Goal: Task Accomplishment & Management: Contribute content

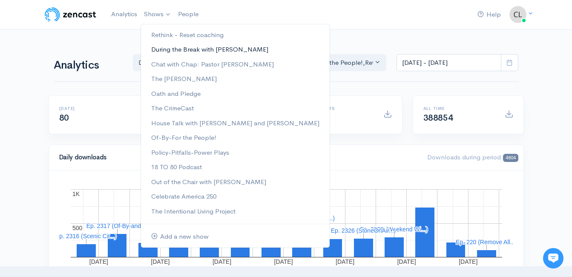
click at [165, 51] on link "During the Break with [PERSON_NAME]" at bounding box center [235, 49] width 189 height 15
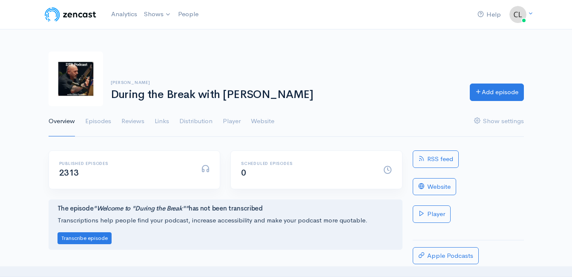
click at [94, 55] on img at bounding box center [76, 79] width 55 height 55
click at [499, 94] on link "Add episode" at bounding box center [497, 90] width 54 height 17
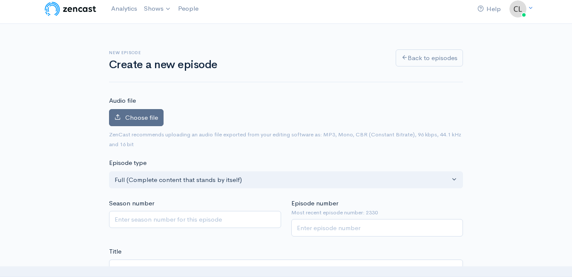
click at [125, 124] on label "Choose file" at bounding box center [136, 117] width 55 height 17
click at [0, 0] on input "Choose file" at bounding box center [0, 0] width 0 height 0
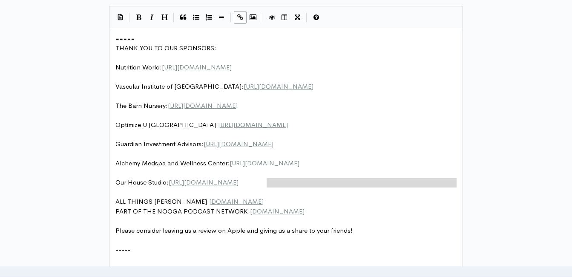
scroll to position [3, 0]
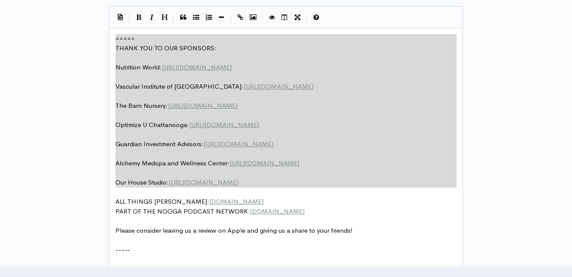
drag, startPoint x: 288, startPoint y: 189, endPoint x: 85, endPoint y: 17, distance: 265.9
type textarea "​===== THANK YOU TO OUR SPONSORS: Nutrition World: https://nutritionw.com/ Vasc…"
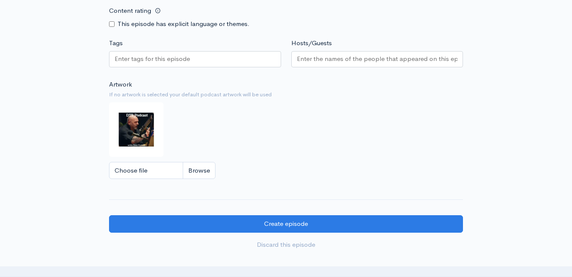
scroll to position [859, 0]
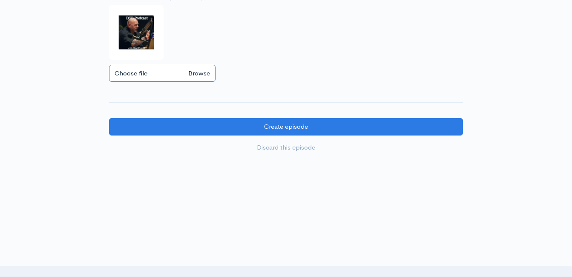
click at [205, 71] on input "Choose file" at bounding box center [162, 73] width 107 height 17
type input "C:\fakepath\450591796_1013938890741267_212763636491488363_n.jpg"
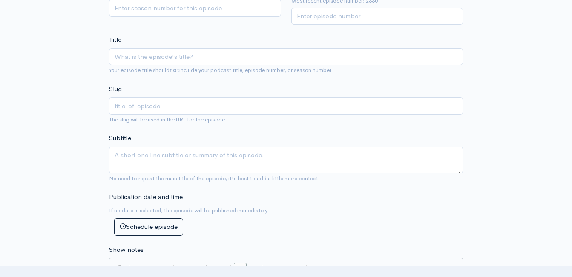
scroll to position [220, 0]
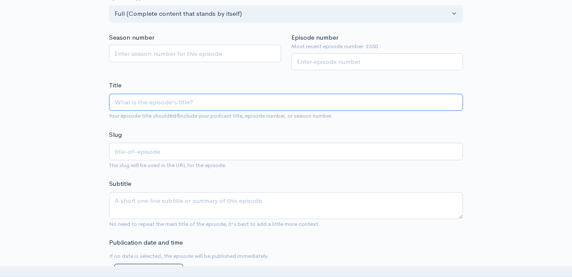
paste input "UpFront Wrap-Up with [PERSON_NAME]! Headlines and Opinions - [DATE] (Powered by…"
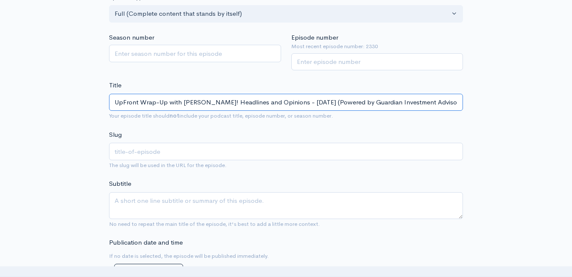
type input "UpFront Wrap-Up with [PERSON_NAME]! Headlines and Opinions - [DATE] (Powered by…"
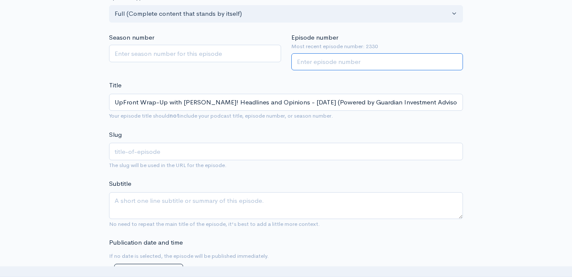
type input "upfront-wrap-up-with-jeff-styles-headlines-and-opinions-9825-powered-by-guardia…"
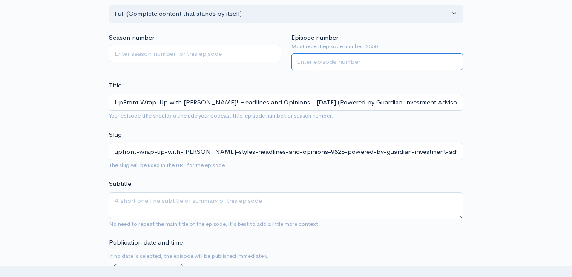
click at [349, 62] on input "Episode number" at bounding box center [378, 61] width 172 height 17
type input "2331"
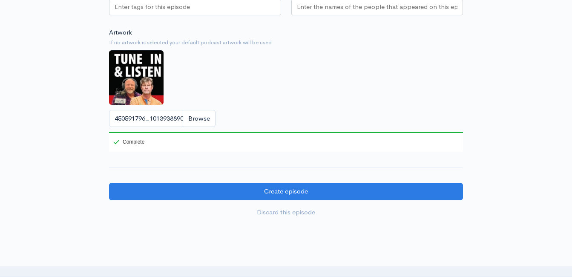
scroll to position [878, 0]
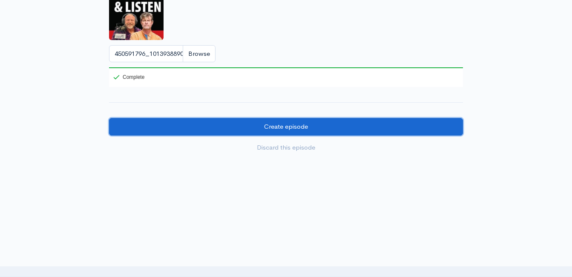
click at [333, 130] on input "Create episode" at bounding box center [286, 126] width 354 height 17
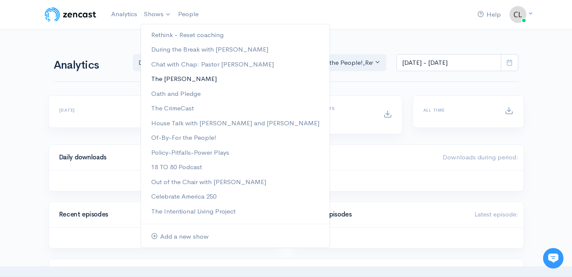
click at [166, 78] on link "The [PERSON_NAME]" at bounding box center [235, 79] width 189 height 15
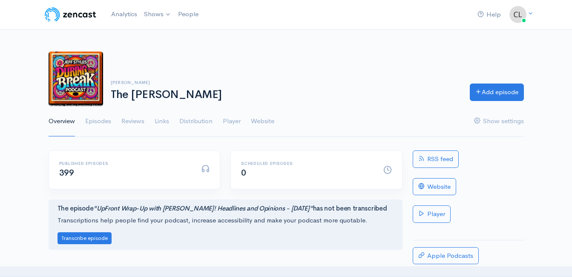
drag, startPoint x: 99, startPoint y: 119, endPoint x: 245, endPoint y: 276, distance: 214.1
click at [99, 119] on link "Episodes" at bounding box center [98, 121] width 26 height 31
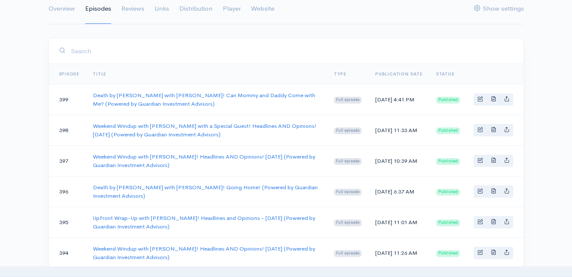
scroll to position [128, 0]
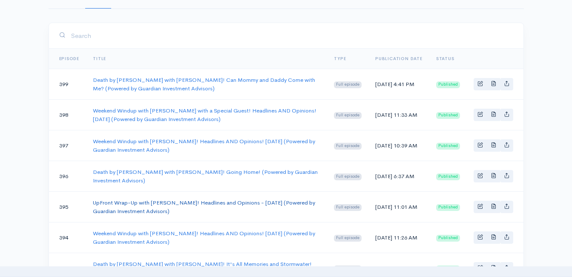
click at [140, 206] on link "UpFront Wrap-Up with Jeff Styles! Headlines and Opinions - 8/25/25 (Powered by …" at bounding box center [204, 207] width 223 height 16
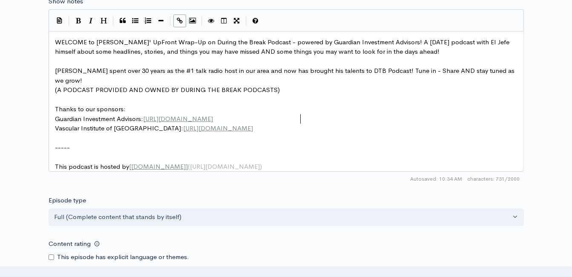
scroll to position [3, 0]
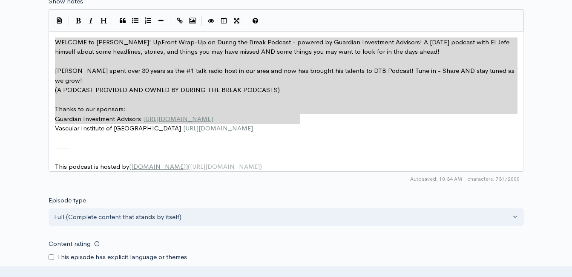
drag, startPoint x: 313, startPoint y: 117, endPoint x: 51, endPoint y: 40, distance: 272.9
type textarea "WELCOME to Jeff Styles' UpFront Wrap-Up on During the Break Podcast - powered b…"
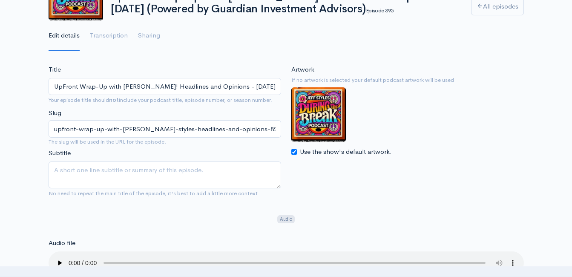
scroll to position [85, 0]
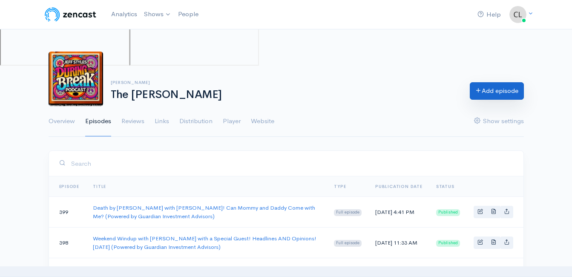
click at [508, 93] on link "Add episode" at bounding box center [497, 90] width 54 height 17
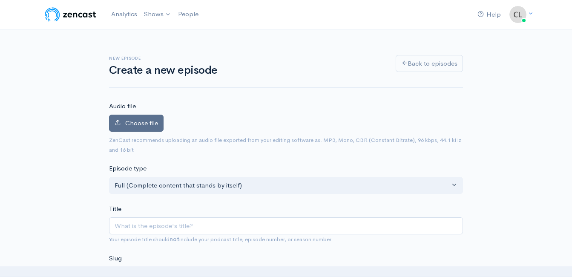
click at [156, 128] on label "Choose file" at bounding box center [136, 123] width 55 height 17
click at [0, 0] on input "Choose file" at bounding box center [0, 0] width 0 height 0
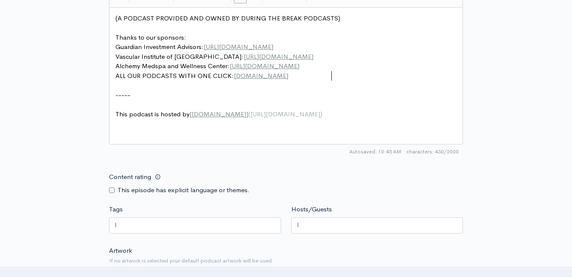
scroll to position [3, 0]
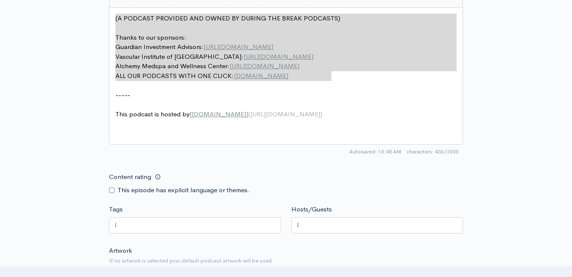
drag, startPoint x: 347, startPoint y: 74, endPoint x: 107, endPoint y: 14, distance: 248.3
type textarea "​(A PODCAST PROVIDED AND OWNED BY DURING THE BREAK PODCASTS) Thanks to our spon…"
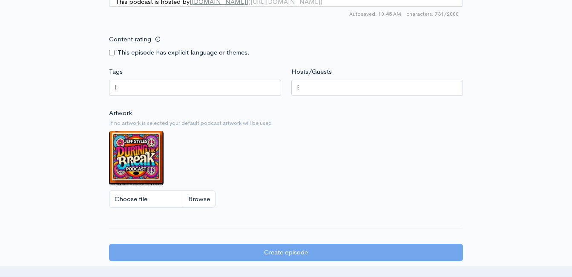
scroll to position [641, 0]
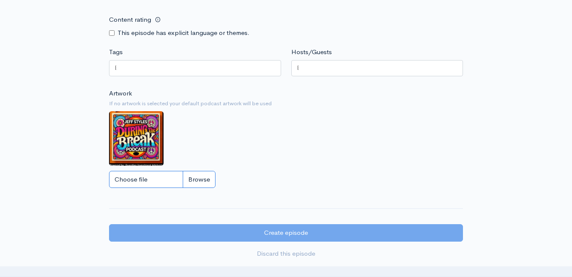
click at [200, 186] on input "Choose file" at bounding box center [162, 179] width 107 height 17
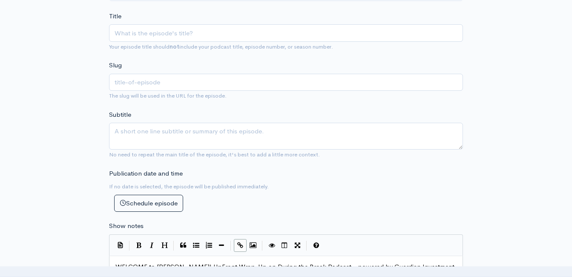
scroll to position [191, 0]
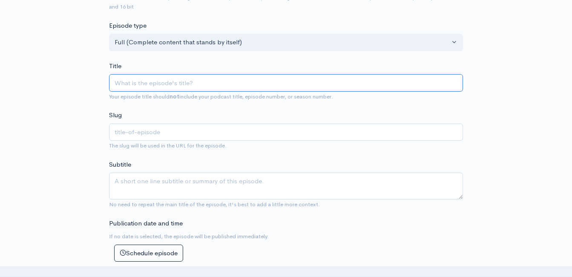
click at [231, 76] on input "Title" at bounding box center [286, 82] width 354 height 17
type input "u"
type input "up"
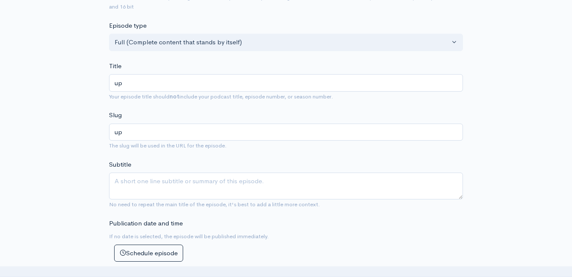
click at [226, 92] on span "Your episode title should not include your podcast title, episode number, or se…" at bounding box center [286, 97] width 354 height 10
click at [194, 76] on div "Title up Your episode title should not include your podcast title, episode numb…" at bounding box center [286, 81] width 354 height 40
click at [189, 84] on input "up" at bounding box center [286, 82] width 354 height 17
type input "u"
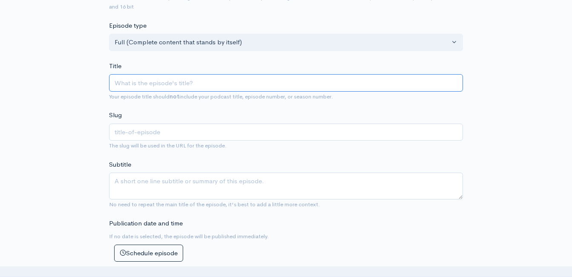
type input "U"
type input "u"
type input "Up"
type input "up"
type input "Upf"
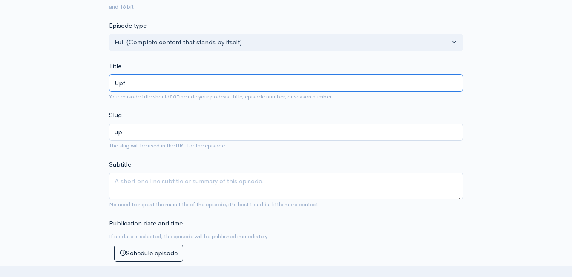
type input "upf"
type input "Up"
type input "up"
type input "UpF"
type input "upf"
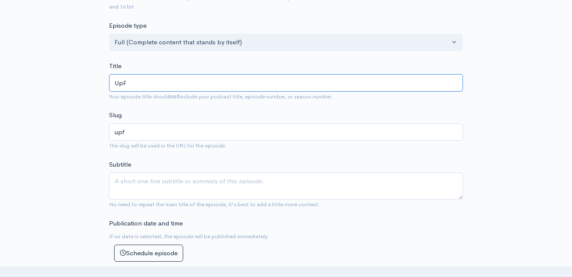
type input "UpFr"
type input "upfr"
type input "UpFron"
type input "upfron"
type input "UpFront"
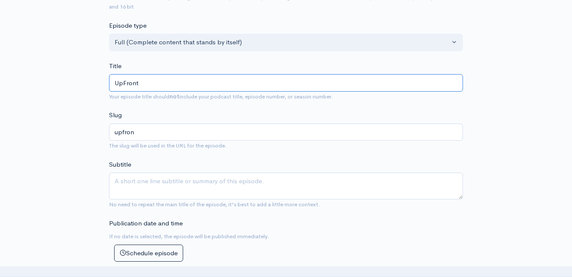
type input "upfront"
type input "UpFront W"
type input "upfront-w"
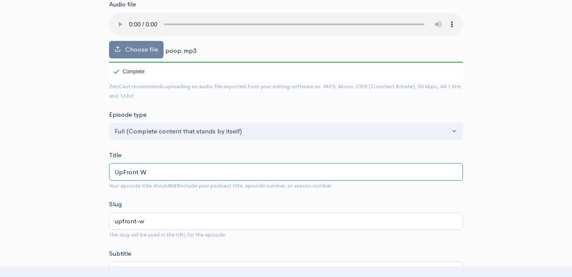
scroll to position [128, 0]
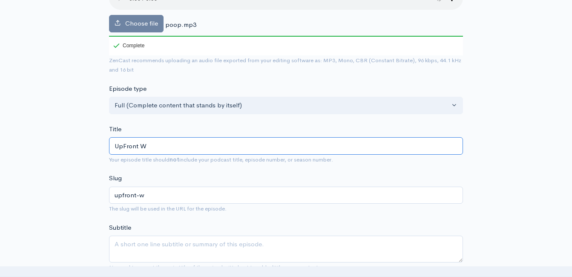
click at [173, 143] on input "UpFront W" at bounding box center [286, 145] width 354 height 17
drag, startPoint x: 162, startPoint y: 145, endPoint x: 64, endPoint y: 123, distance: 100.0
paste input "rap-Up with Jeff Styles! Headlines and Opinions - 8/25/25 (Powered by Guardian …"
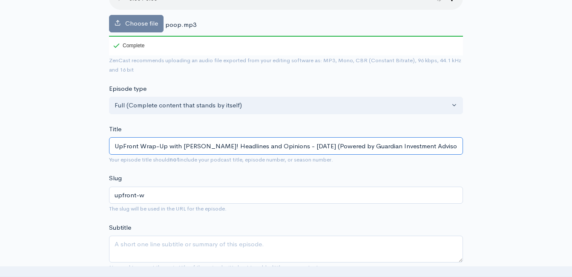
click at [306, 149] on input "UpFront Wrap-Up with Jeff Styles! Headlines and Opinions - 8/25/25 (Powered by …" at bounding box center [286, 145] width 354 height 17
type input "UpFront Wrap-Up with Jeff Styles! Headlines and Opinions - 8/2/25 (Powered by G…"
type input "upfront-wrap-up-with-jeff-styles-headlines-and-opinions-8225-powered-by-guardia…"
type input "UpFront Wrap-Up with Jeff Styles! Headlines and Opinions - 8//25 (Powered by Gu…"
type input "upfront-wrap-up-with-jeff-styles-headlines-and-opinions-825-powered-by-guardian…"
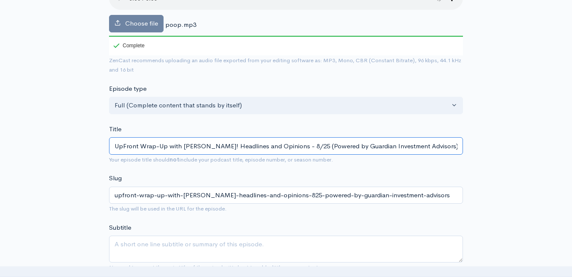
type input "UpFront Wrap-Up with Jeff Styles! Headlines and Opinions - /25 (Powered by Guar…"
type input "upfront-wrap-up-with-jeff-styles-headlines-and-opinions-25-powered-by-guardian-…"
type input "UpFront Wrap-Up with Jeff Styles! Headlines and Opinions - 9/25 (Powered by Gua…"
type input "upfront-wrap-up-with-jeff-styles-headlines-and-opinions-925-powered-by-guardian…"
type input "UpFront Wrap-Up with [PERSON_NAME]! Headlines and Opinions - [DATE] (Powered by…"
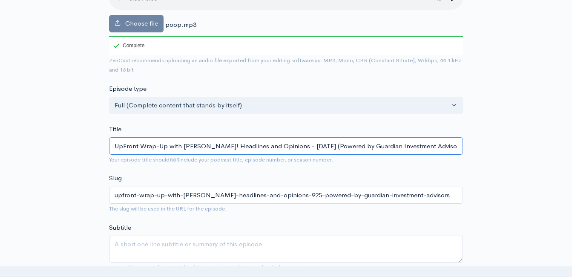
type input "upfront-wrap-up-with-jeff-styles-headlines-and-opinions-9825-powered-by-guardia…"
click at [253, 143] on input "UpFront Wrap-Up with [PERSON_NAME]! Headlines and Opinions - [DATE] (Powered by…" at bounding box center [286, 145] width 354 height 17
click at [253, 144] on input "UpFront Wrap-Up with [PERSON_NAME]! Headlines and Opinions - [DATE] (Powered by…" at bounding box center [286, 145] width 354 height 17
click at [254, 145] on input "UpFront Wrap-Up with [PERSON_NAME]! Headlines and Opinions - [DATE] (Powered by…" at bounding box center [286, 145] width 354 height 17
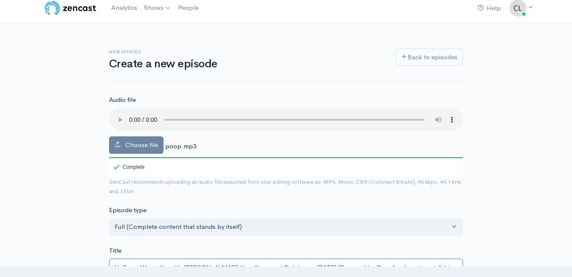
scroll to position [0, 0]
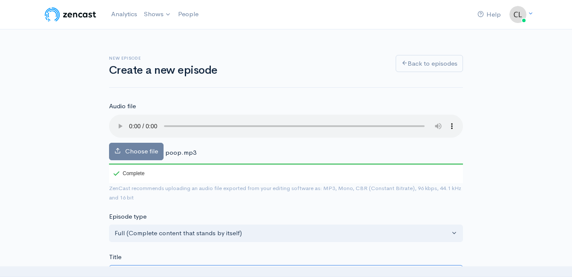
type input "UpFront Wrap-Up with [PERSON_NAME]! Headlines and Opinions - [DATE] (Powered by…"
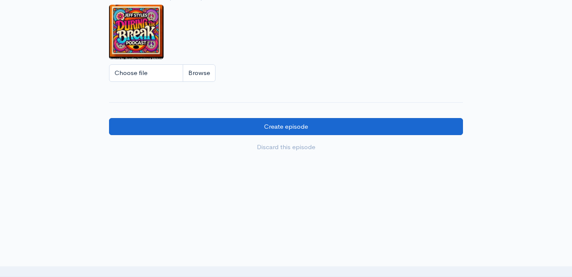
scroll to position [773, 0]
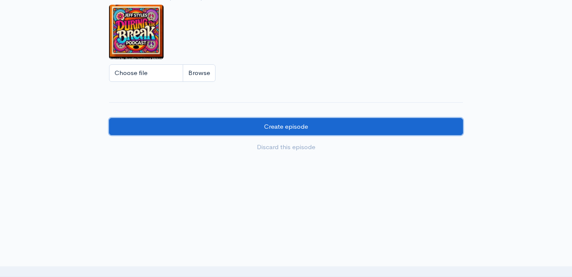
click at [158, 125] on input "Create episode" at bounding box center [286, 126] width 354 height 17
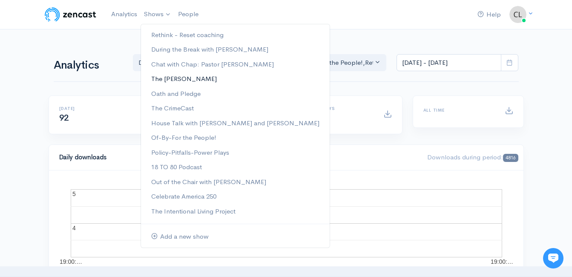
click at [165, 76] on link "The [PERSON_NAME]" at bounding box center [235, 79] width 189 height 15
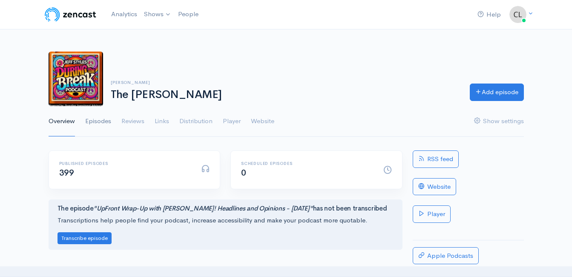
click at [104, 124] on link "Episodes" at bounding box center [98, 121] width 26 height 31
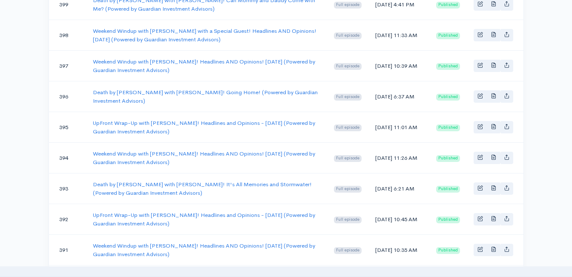
scroll to position [213, 0]
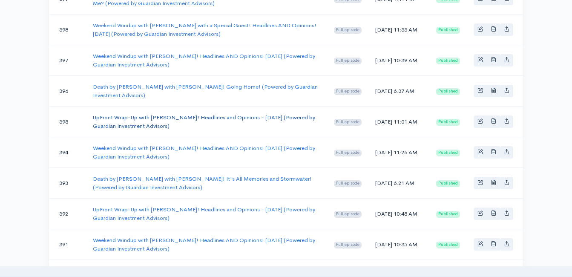
click at [122, 118] on link "UpFront Wrap-Up with Jeff Styles! Headlines and Opinions - 8/25/25 (Powered by …" at bounding box center [204, 122] width 223 height 16
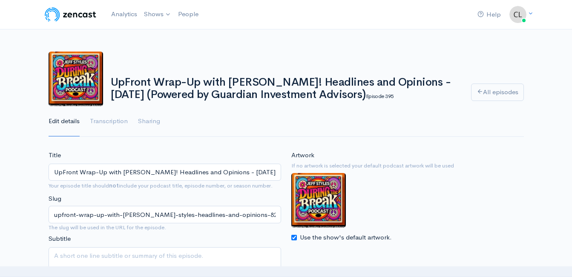
click at [175, 173] on input "UpFront Wrap-Up with Jeff Styles! Headlines and Opinions - 8/25/25 (Powered by …" at bounding box center [165, 172] width 233 height 17
click at [176, 172] on input "UpFront Wrap-Up with Jeff Styles! Headlines and Opinions - 8/25/25 (Powered by …" at bounding box center [165, 172] width 233 height 17
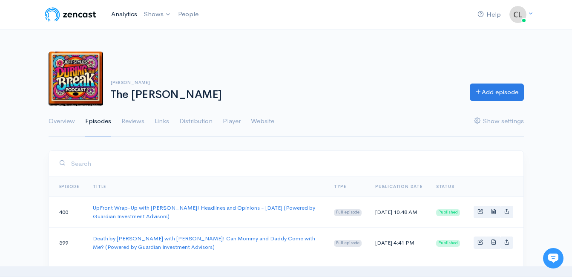
click at [130, 12] on link "Analytics" at bounding box center [124, 14] width 33 height 18
